Goal: Task Accomplishment & Management: Use online tool/utility

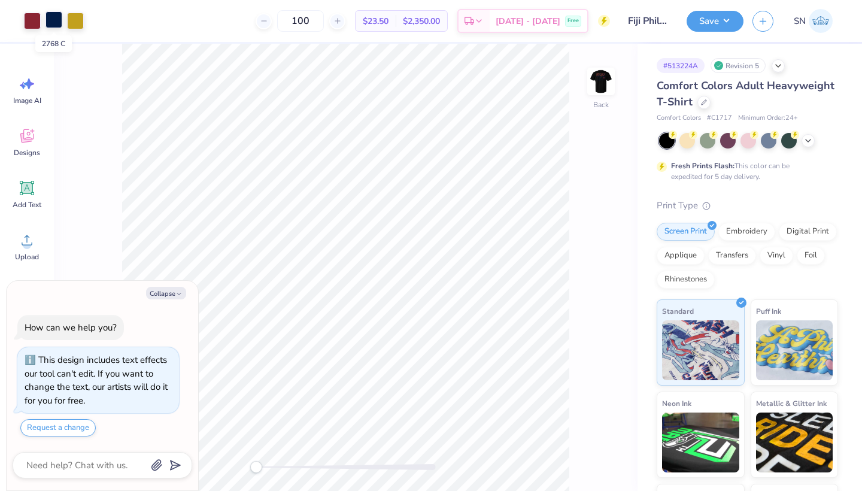
click at [54, 23] on div at bounding box center [53, 19] width 17 height 17
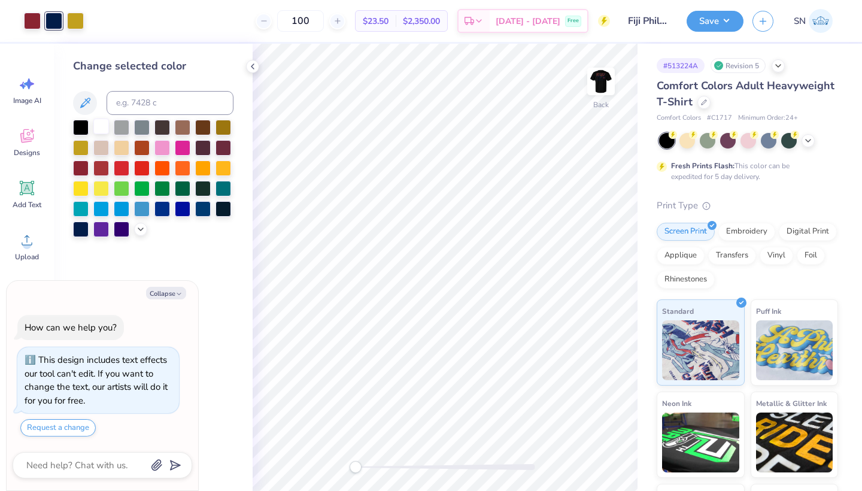
click at [99, 129] on div at bounding box center [101, 126] width 16 height 16
click at [119, 131] on div at bounding box center [122, 126] width 16 height 16
click at [145, 131] on div at bounding box center [142, 126] width 16 height 16
click at [101, 130] on div at bounding box center [101, 126] width 16 height 16
click at [712, 20] on button "Save" at bounding box center [714, 19] width 57 height 21
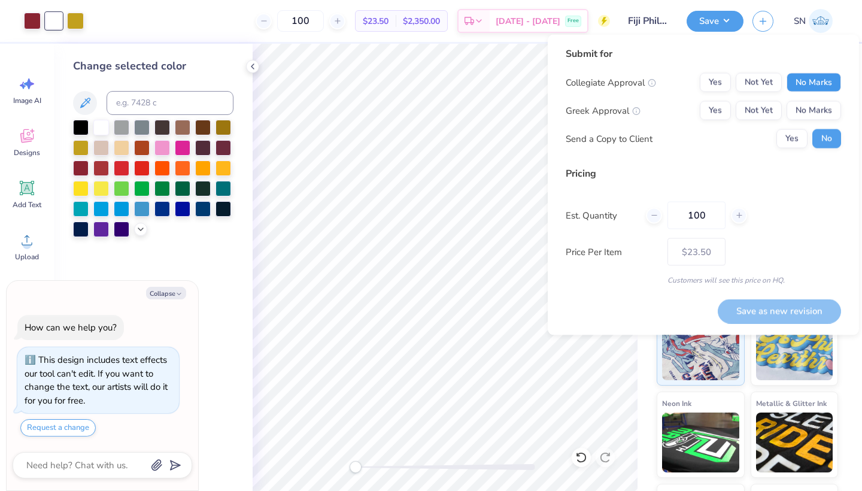
click at [804, 82] on button "No Marks" at bounding box center [813, 82] width 54 height 19
click at [722, 114] on button "Yes" at bounding box center [715, 110] width 31 height 19
type textarea "x"
click at [705, 214] on input "100" at bounding box center [696, 216] width 58 height 28
type input "1"
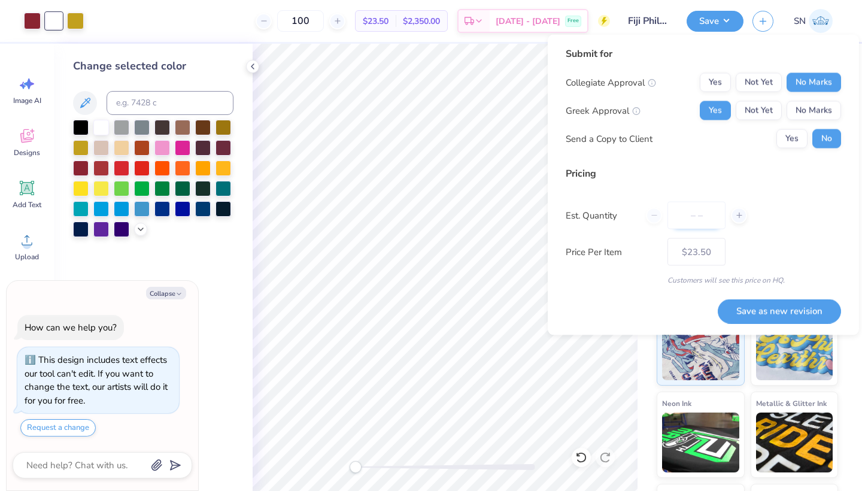
type textarea "x"
type input "0"
type textarea "x"
type input "02"
type textarea "x"
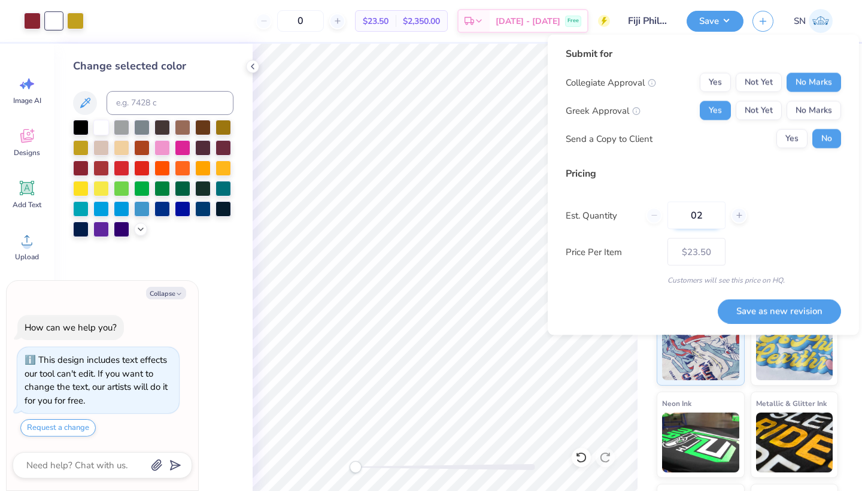
type input "2"
type textarea "x"
type input "024"
type textarea "x"
type input "24"
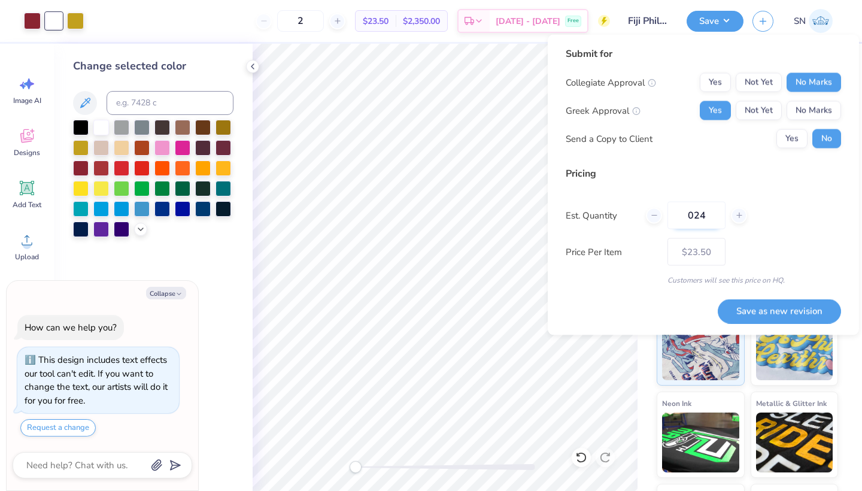
type textarea "x"
type input "– –"
type textarea "x"
type input "$37.82"
type input "0"
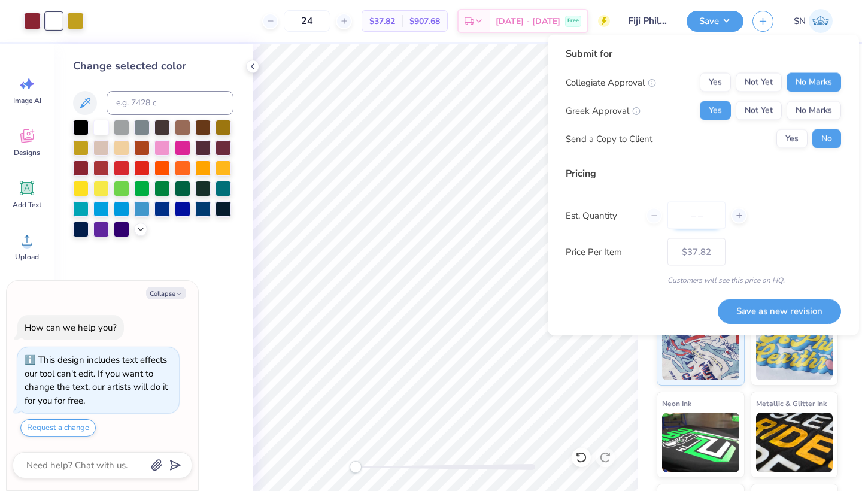
type textarea "x"
type input "0"
type textarea "x"
type input "050"
type textarea "x"
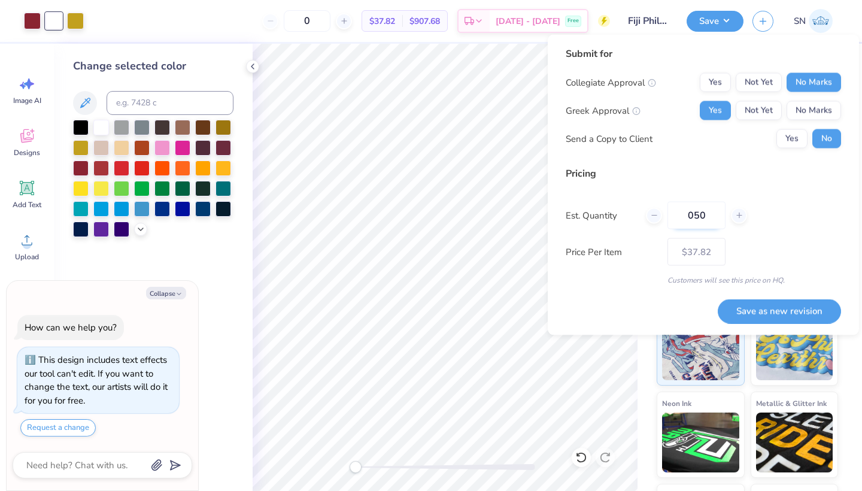
type input "50"
type textarea "x"
type input "– –"
type textarea "x"
type input "$27.57"
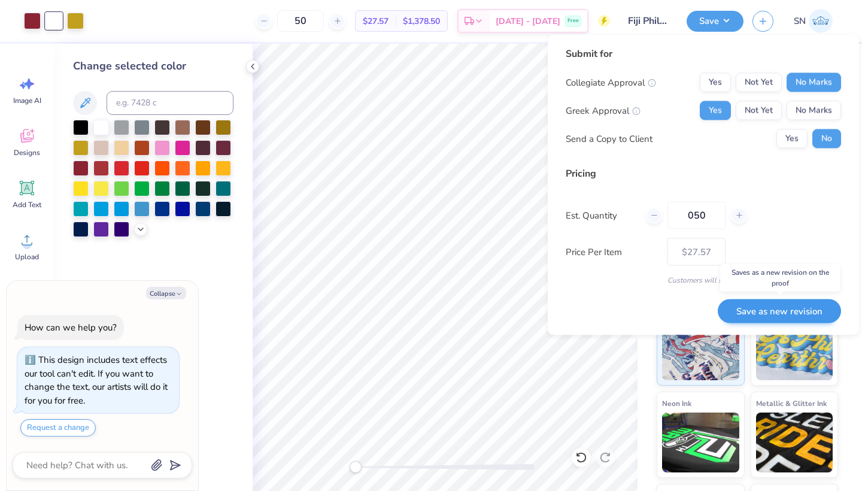
type input "050"
click at [747, 311] on button "Save as new revision" at bounding box center [778, 311] width 123 height 25
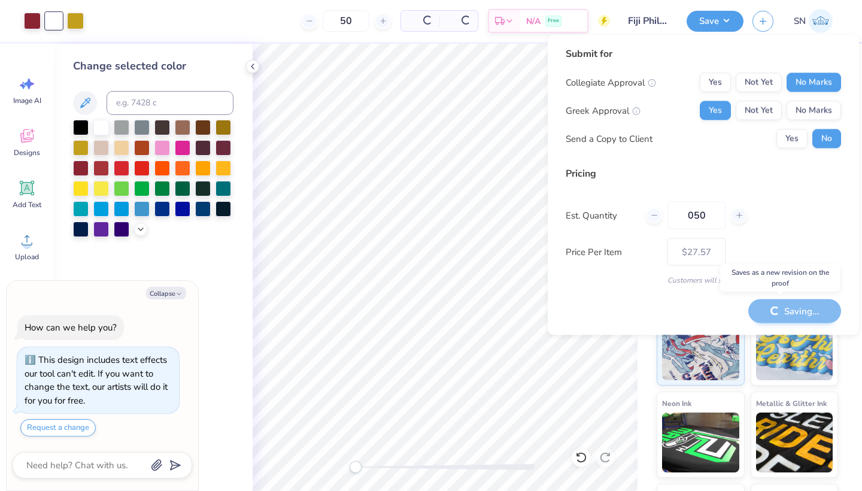
type textarea "x"
type input "– –"
type textarea "x"
type input "$27.57"
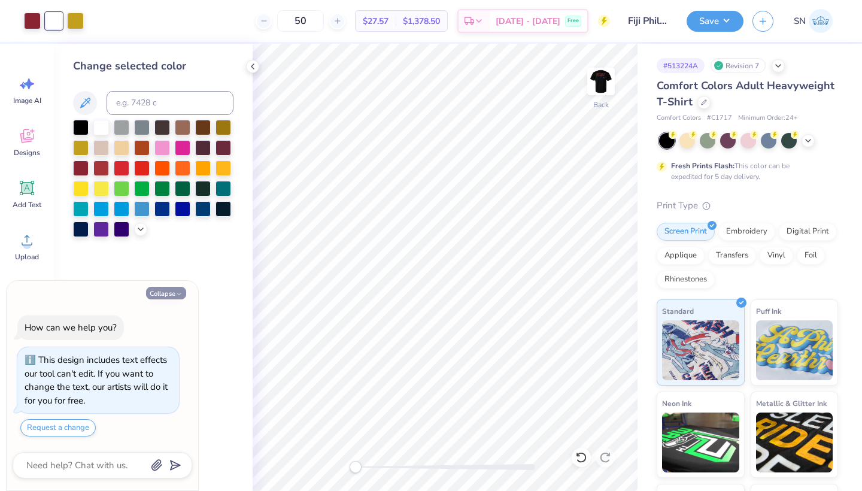
click at [163, 296] on button "Collapse" at bounding box center [166, 293] width 40 height 13
type textarea "x"
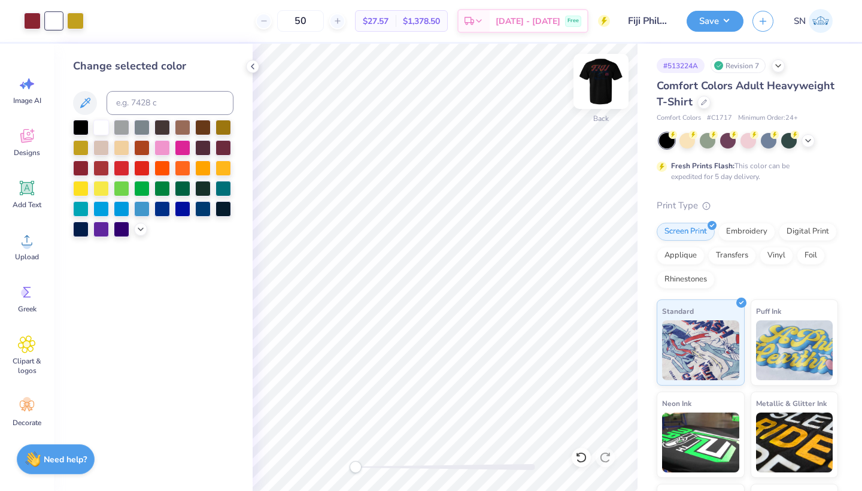
click at [606, 91] on img at bounding box center [601, 81] width 48 height 48
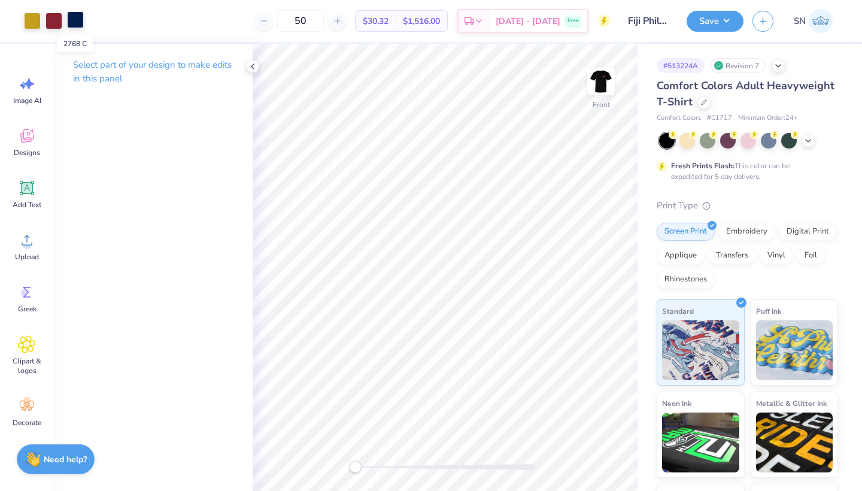
click at [80, 23] on div at bounding box center [75, 19] width 17 height 17
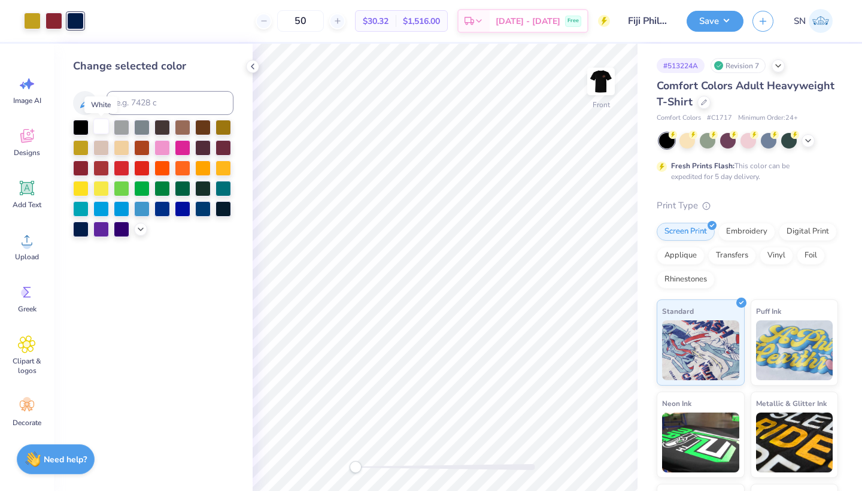
click at [98, 129] on div at bounding box center [101, 126] width 16 height 16
click at [604, 86] on img at bounding box center [601, 81] width 48 height 48
click at [607, 83] on img at bounding box center [601, 81] width 48 height 48
click at [707, 20] on button "Save" at bounding box center [714, 19] width 57 height 21
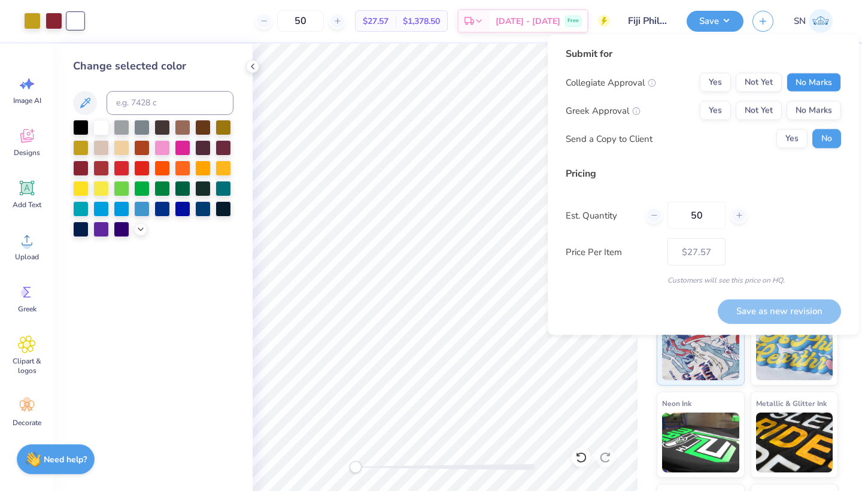
click at [796, 80] on button "No Marks" at bounding box center [813, 82] width 54 height 19
click at [721, 111] on button "Yes" at bounding box center [715, 110] width 31 height 19
click at [708, 220] on input "50" at bounding box center [696, 216] width 58 height 28
type input "5"
type input "24"
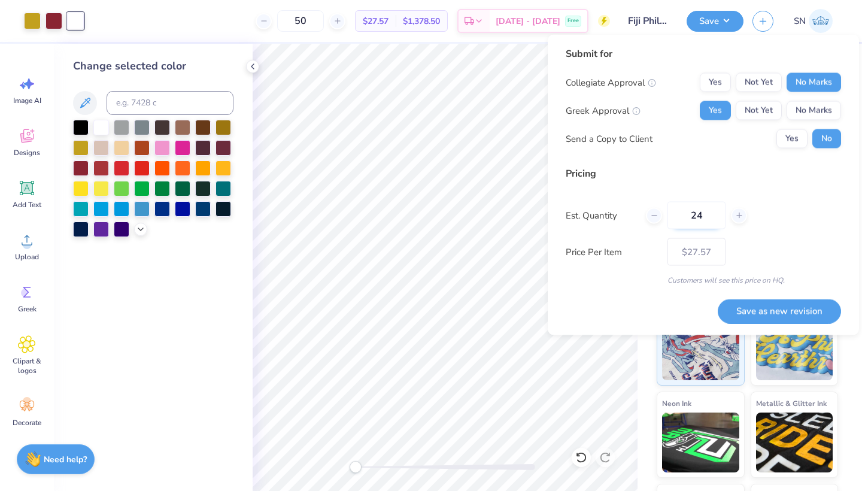
type input "24"
type input "$37.82"
type input "2"
type input "0"
type input "050"
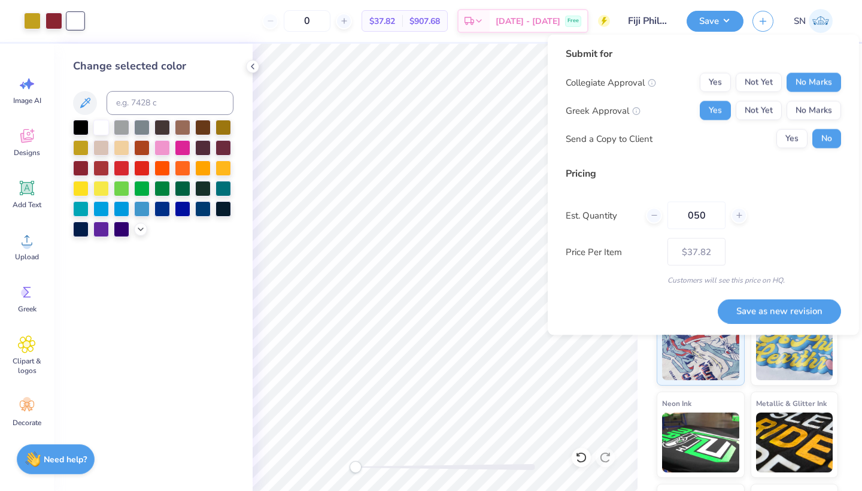
type input "50"
type input "$27.57"
type input "0"
type input "050"
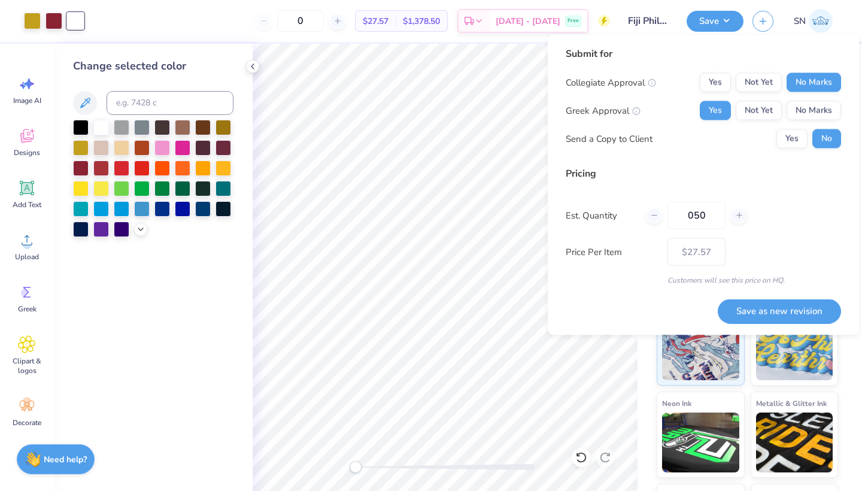
type input "50"
type input "$27.57"
type input "050"
click at [762, 309] on button "Save as new revision" at bounding box center [778, 311] width 123 height 25
type input "$27.57"
